Goal: Information Seeking & Learning: Understand process/instructions

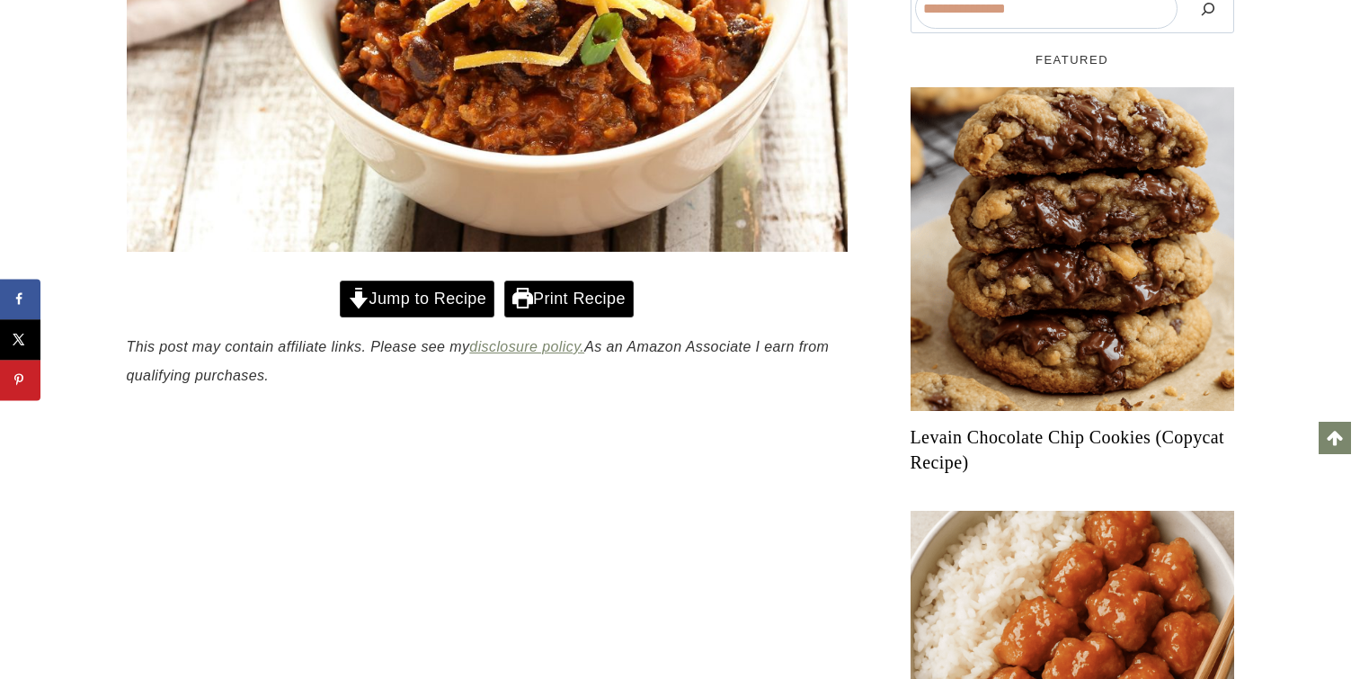
scroll to position [617, 0]
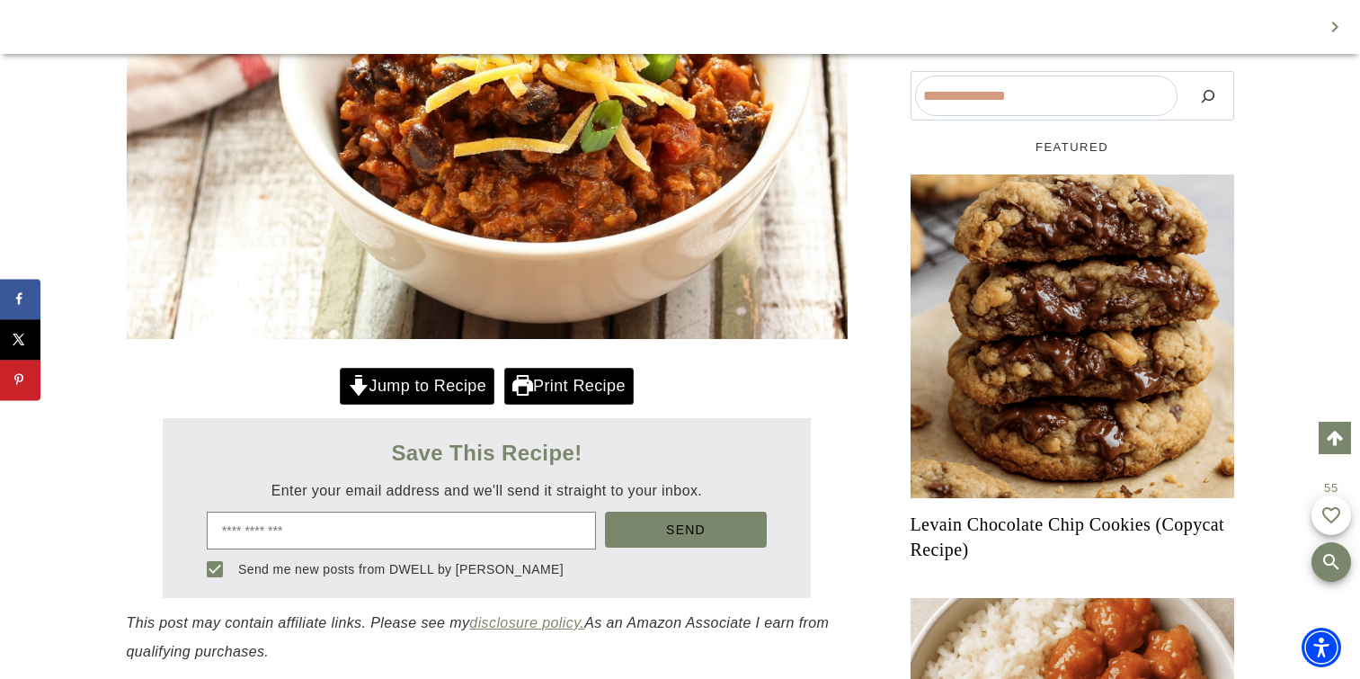
click at [412, 368] on link "Jump to Recipe" at bounding box center [417, 386] width 155 height 37
